Goal: Find contact information: Find contact information

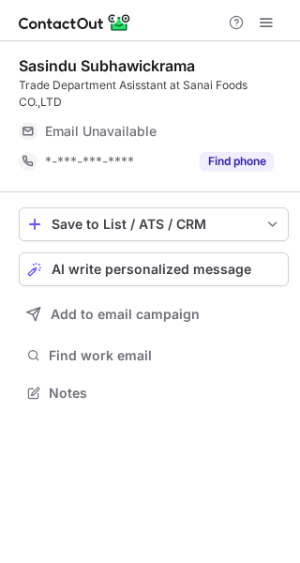
scroll to position [379, 300]
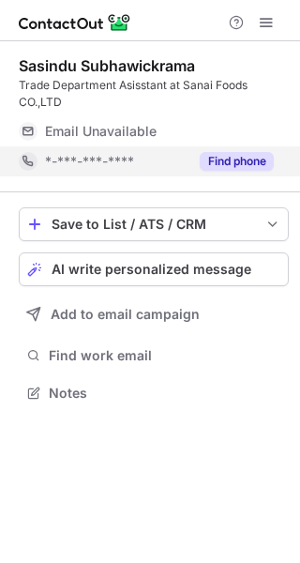
click at [233, 166] on button "Find phone" at bounding box center [237, 161] width 74 height 19
